Goal: Task Accomplishment & Management: Manage account settings

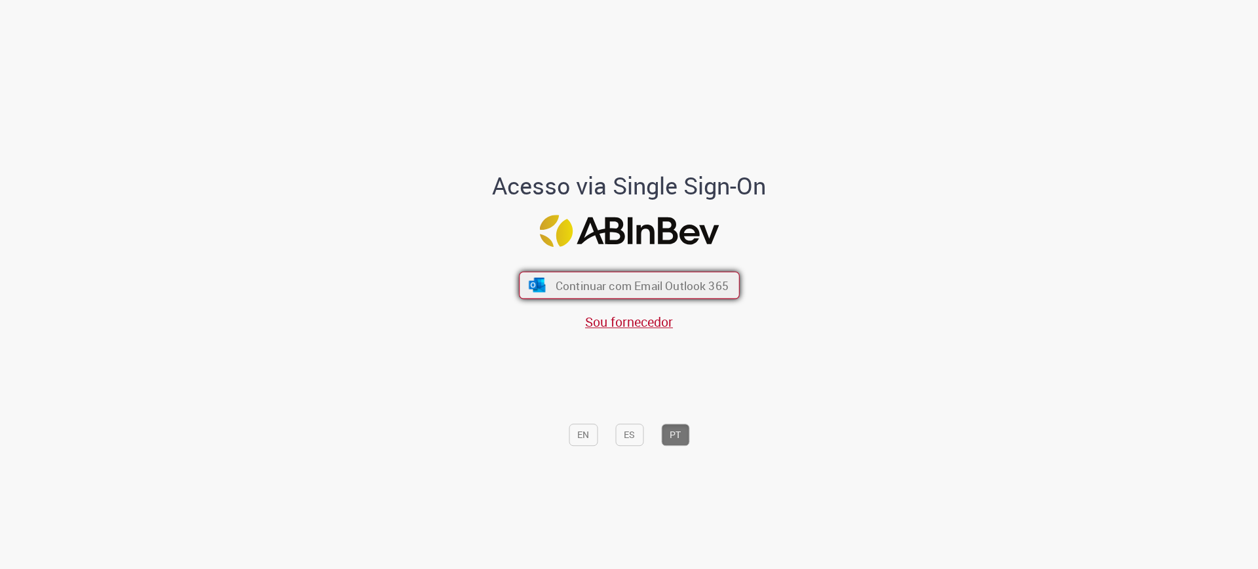
click at [537, 284] on img "submit" at bounding box center [536, 285] width 19 height 14
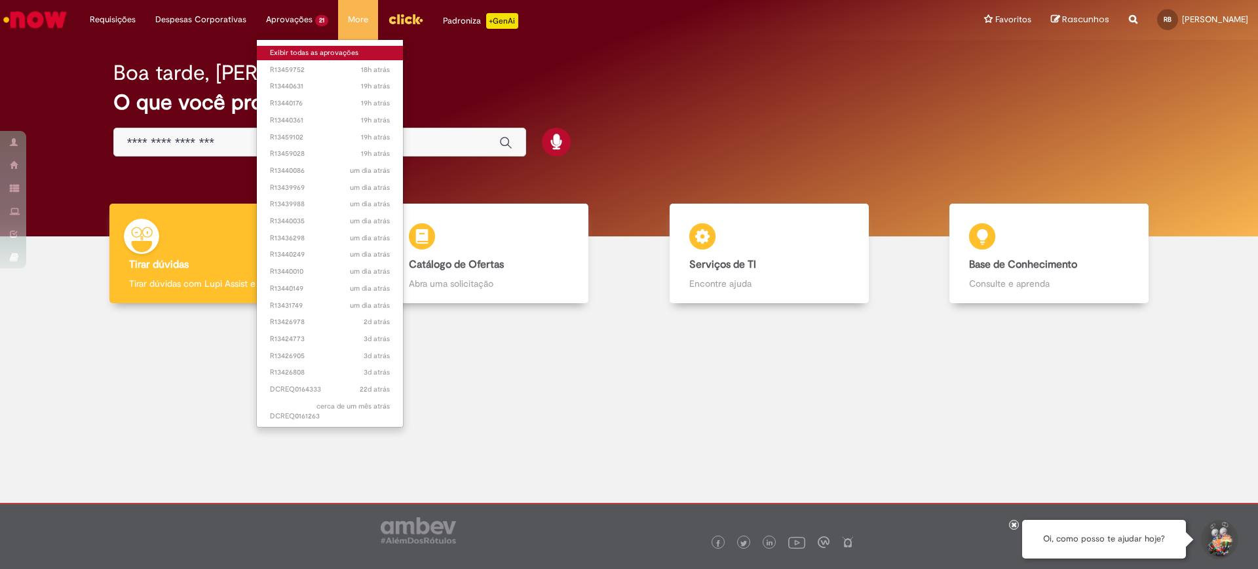
click at [290, 48] on link "Exibir todas as aprovações" at bounding box center [330, 53] width 146 height 14
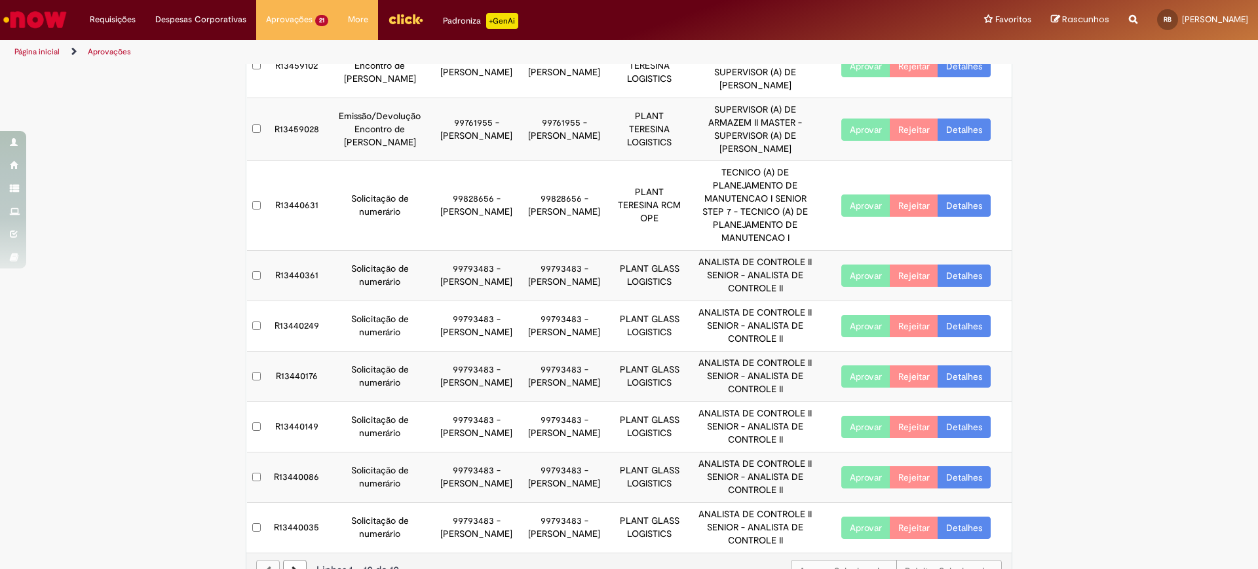
scroll to position [261, 0]
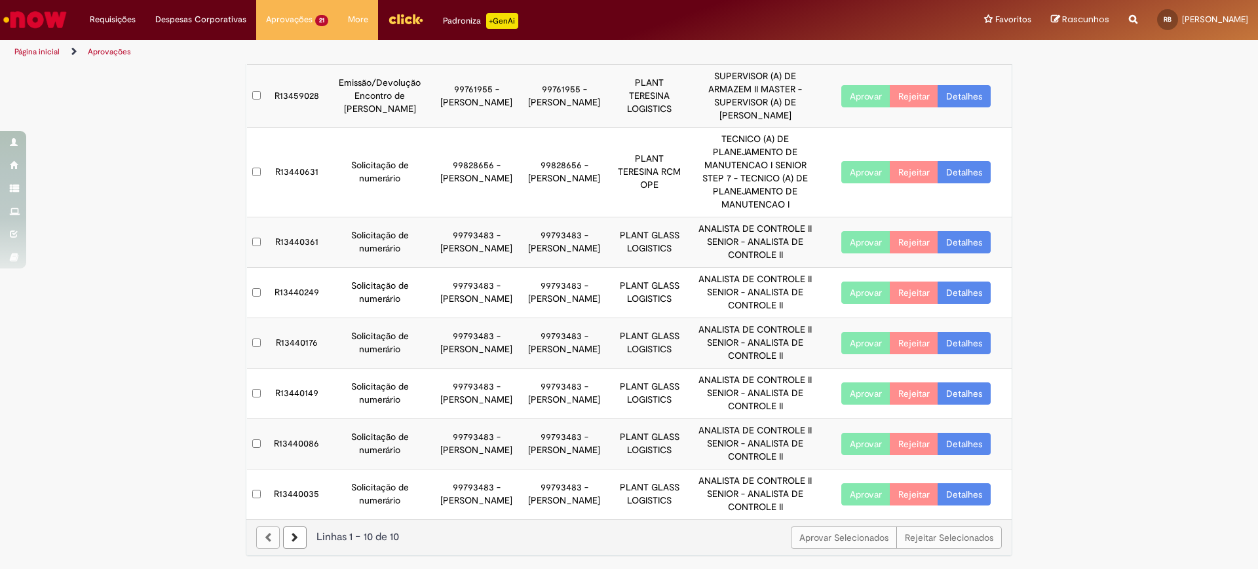
click at [292, 537] on icon at bounding box center [295, 537] width 7 height 9
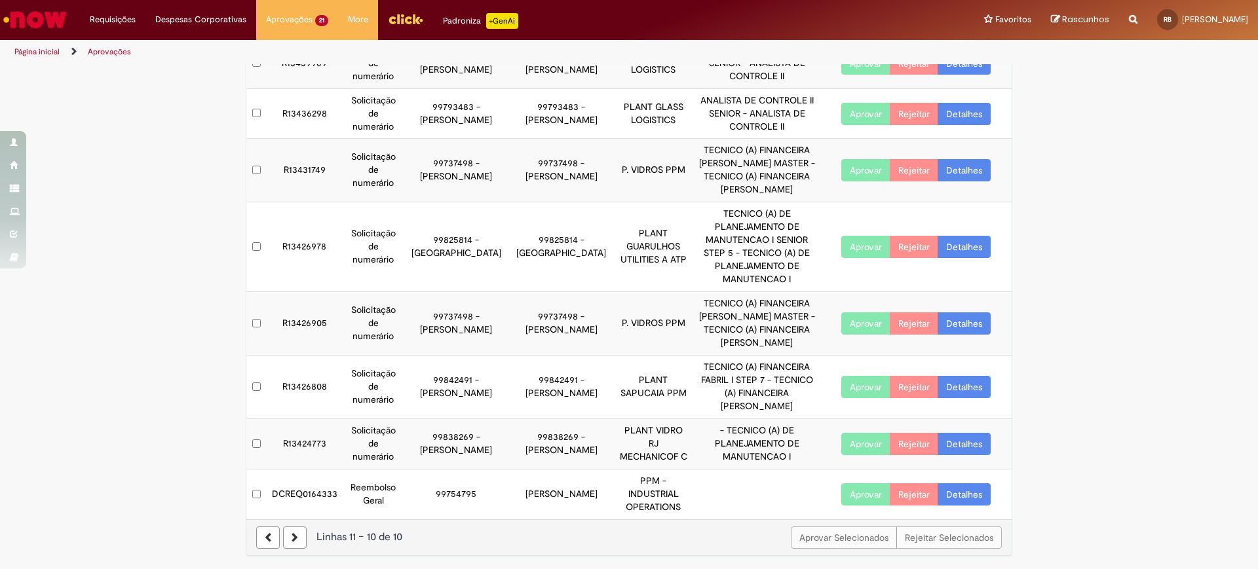
scroll to position [196, 0]
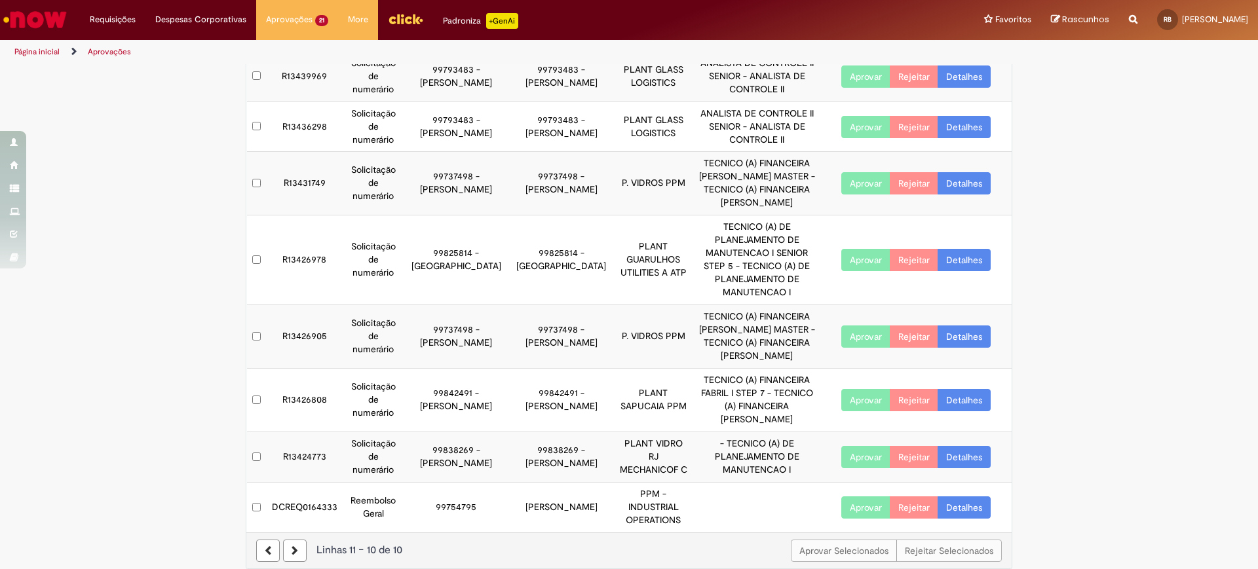
click at [848, 497] on button "Aprovar" at bounding box center [865, 508] width 49 height 22
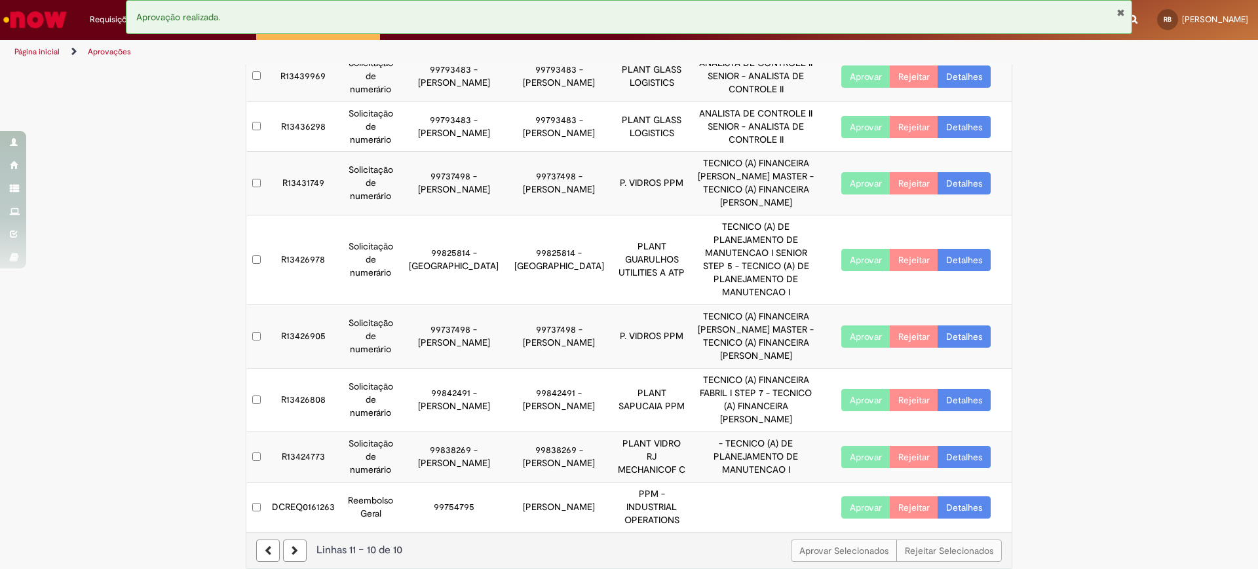
click at [292, 546] on icon at bounding box center [295, 550] width 7 height 9
click at [849, 497] on button "Aprovar" at bounding box center [865, 508] width 49 height 22
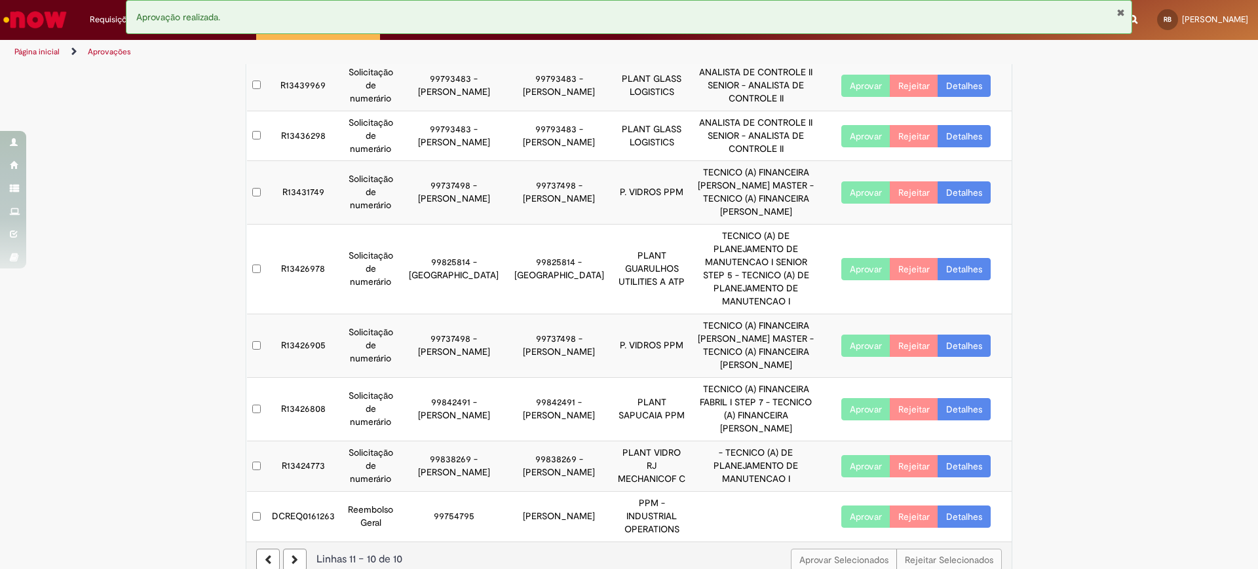
scroll to position [182, 0]
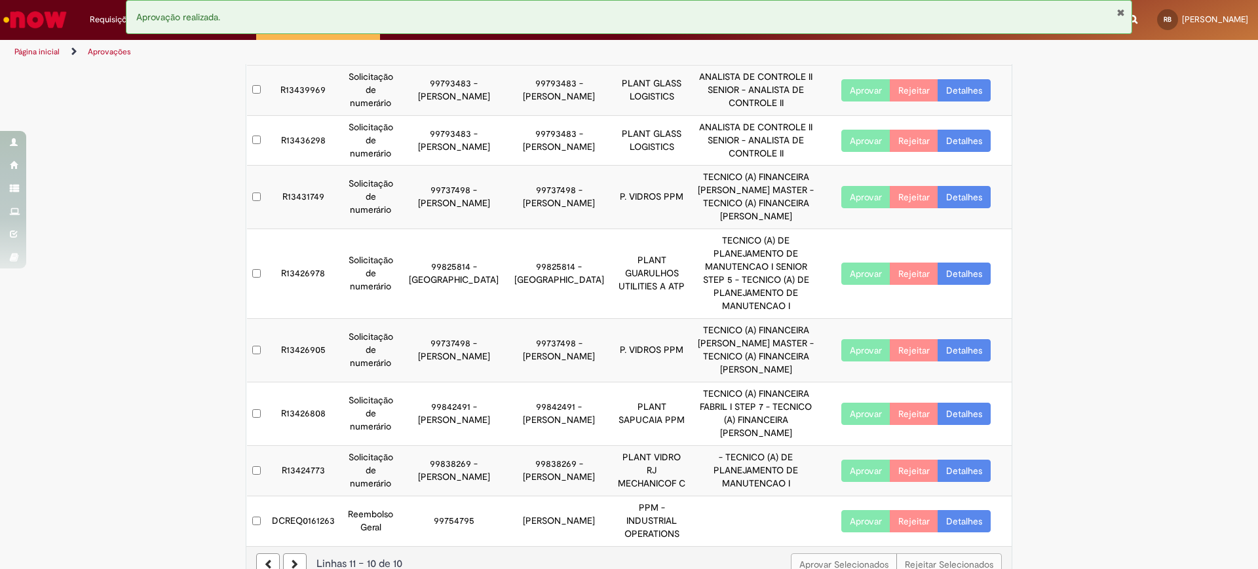
click at [314, 505] on td "DCREQ0161263" at bounding box center [303, 522] width 73 height 50
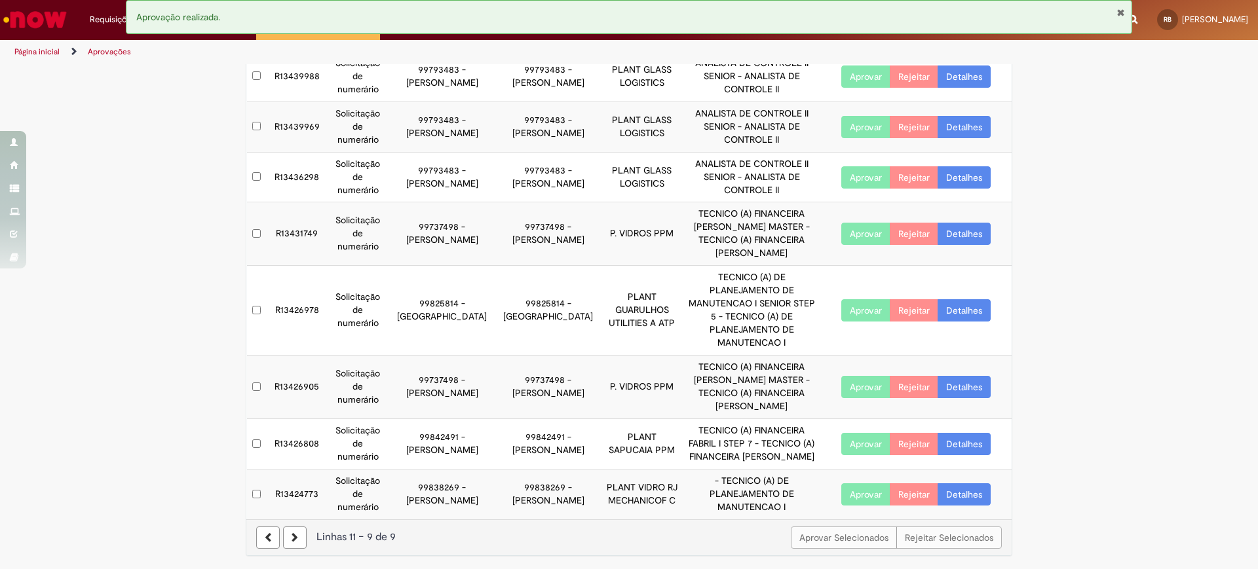
scroll to position [0, 0]
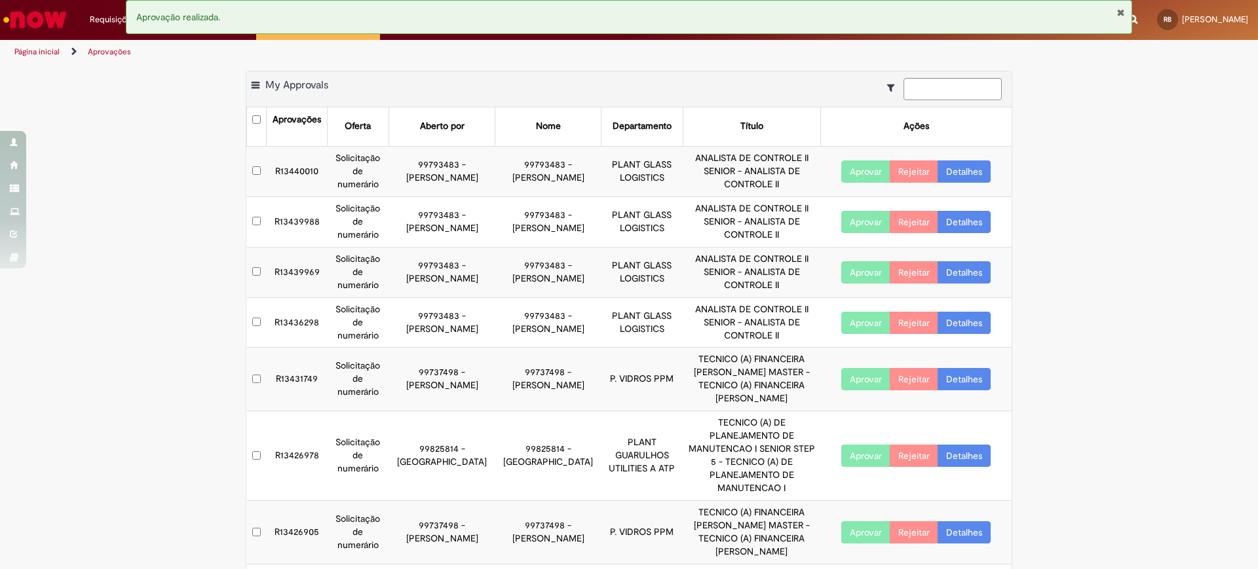
click at [96, 53] on link "Aprovações" at bounding box center [109, 52] width 43 height 10
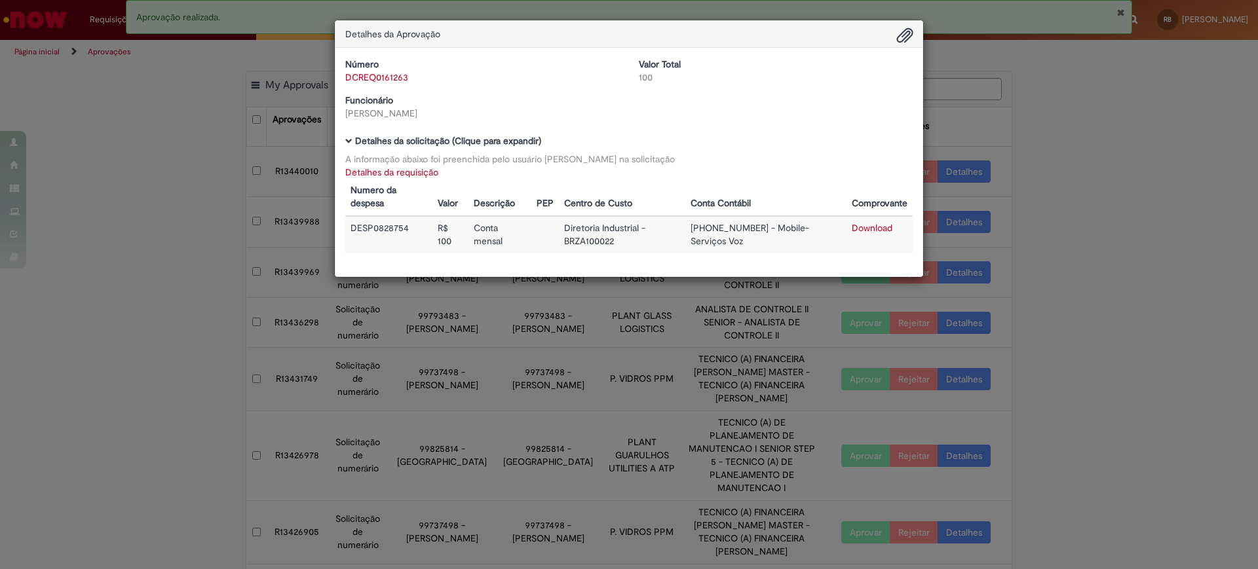
click at [1105, 179] on div "Detalhes da Aprovação Número DCREQ0161263 Valor Total 100 Funcionário [PERSON_N…" at bounding box center [629, 284] width 1258 height 569
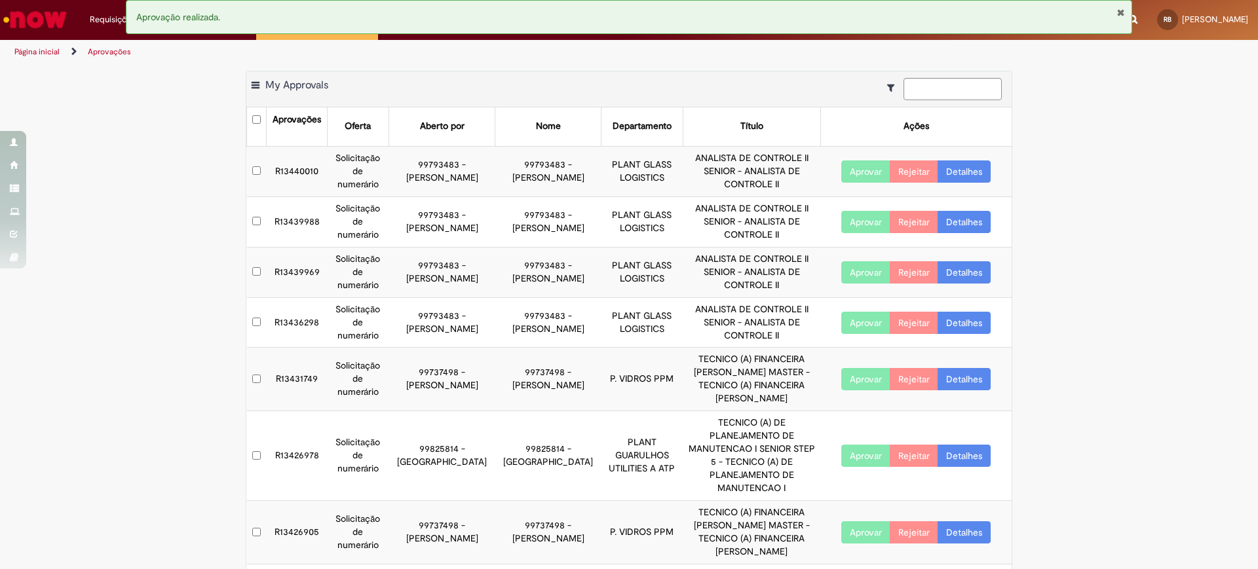
click at [109, 49] on link "Aprovações" at bounding box center [109, 52] width 43 height 10
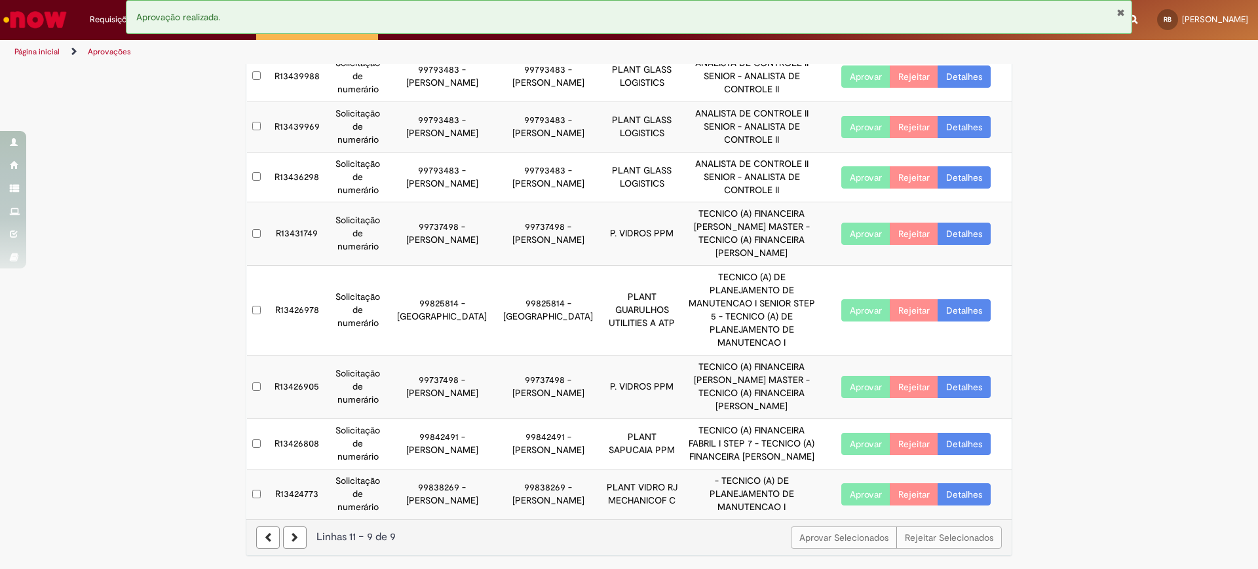
click at [292, 540] on icon at bounding box center [295, 537] width 7 height 9
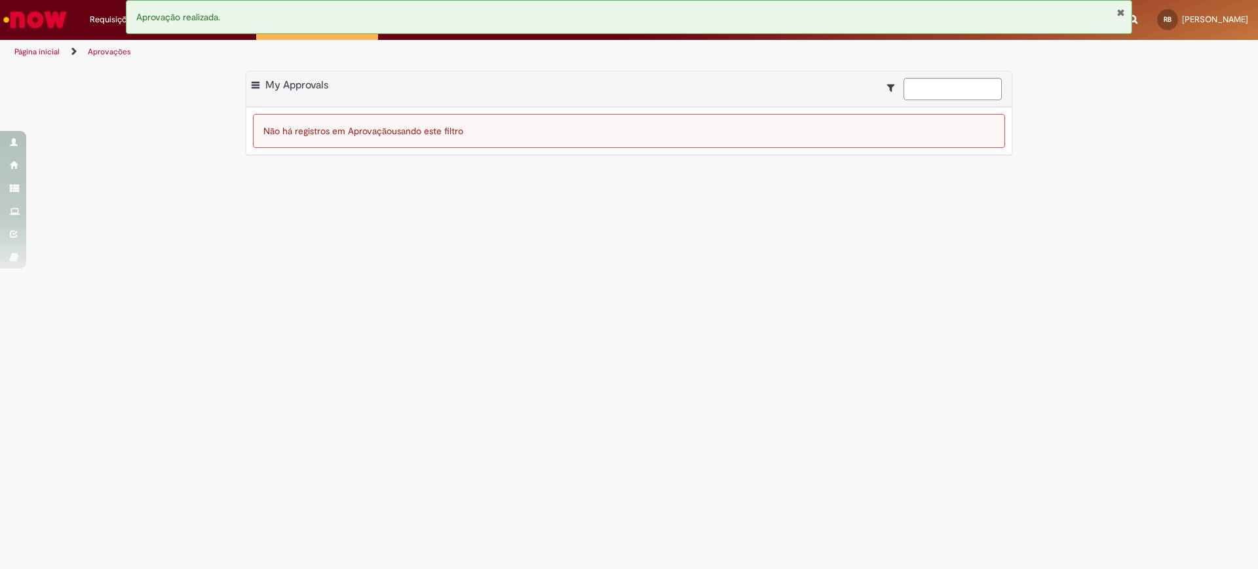
scroll to position [0, 0]
